Goal: Find specific page/section

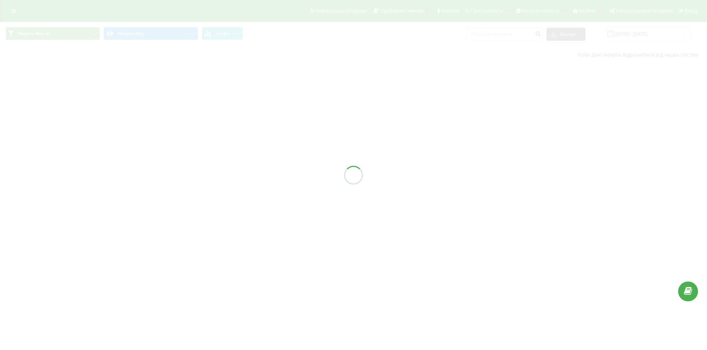
click at [10, 6] on div at bounding box center [353, 175] width 707 height 350
click at [16, 16] on div "Реферальна програма Проблемні номери Клієнти Clear numbers Numbers reserve Кабі…" at bounding box center [353, 32] width 707 height 64
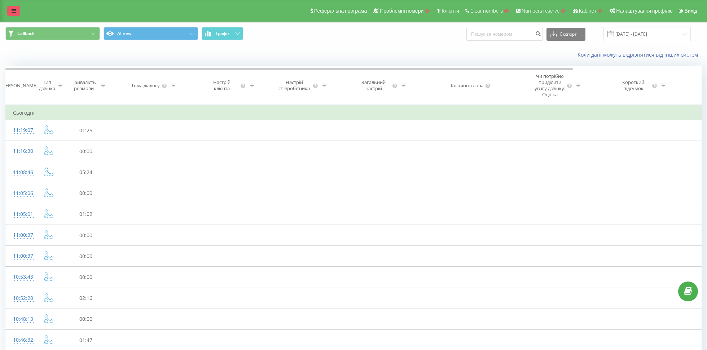
click at [13, 14] on link at bounding box center [13, 11] width 13 height 10
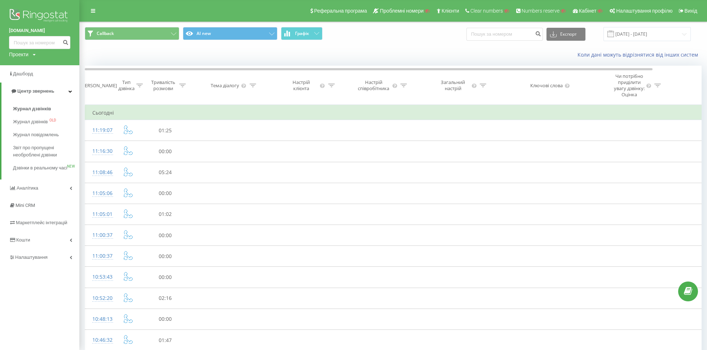
click at [19, 56] on div "Проекти" at bounding box center [18, 54] width 19 height 7
click at [20, 66] on input "text" at bounding box center [29, 65] width 36 height 10
type input "ф"
type input "a"
type input "[DOMAIN_NAME]"
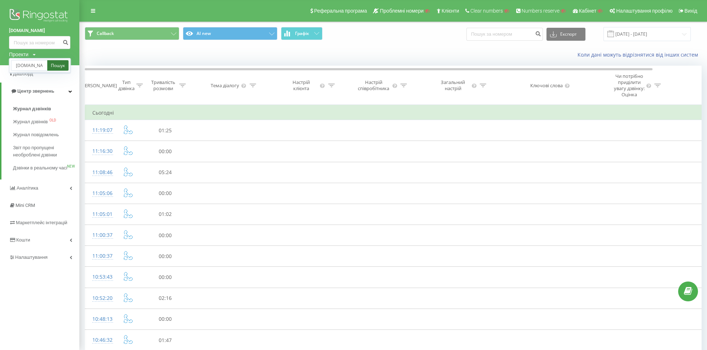
click at [59, 67] on link "Пошук" at bounding box center [57, 65] width 21 height 10
